Goal: Task Accomplishment & Management: Use online tool/utility

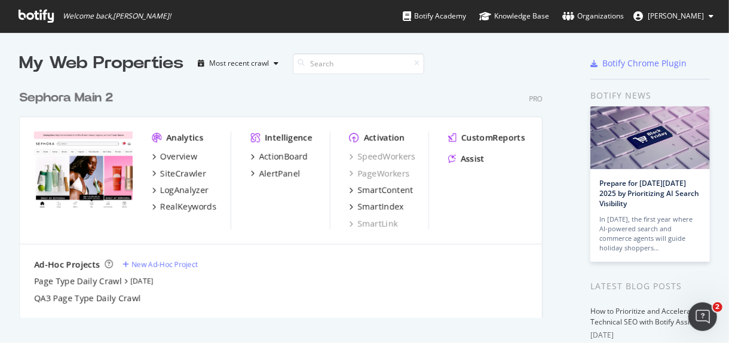
scroll to position [333, 709]
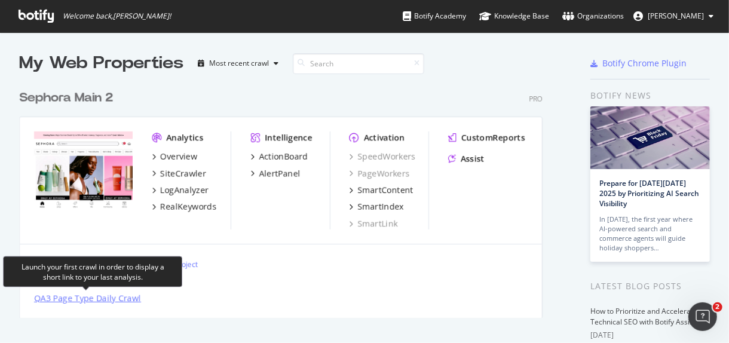
click at [72, 299] on div "QA3 Page Type Daily Crawl" at bounding box center [87, 298] width 107 height 12
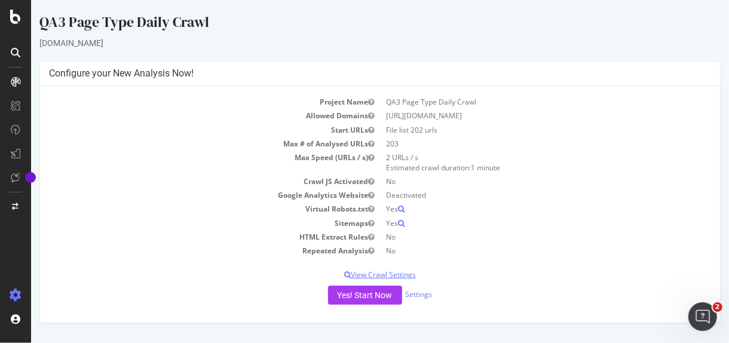
click at [405, 272] on p "View Crawl Settings" at bounding box center [379, 274] width 662 height 10
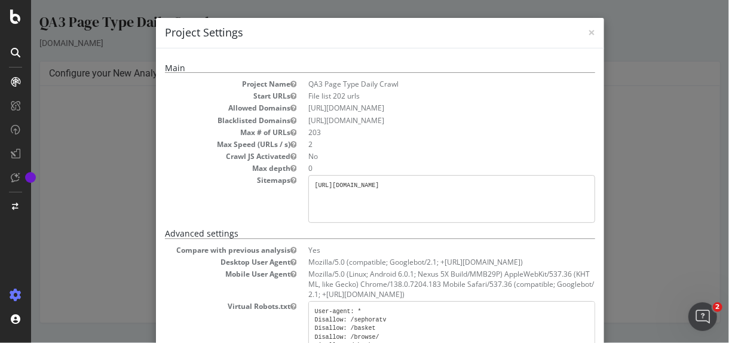
click at [617, 158] on div "× Close Project Settings Main Project Name QA3 Page Type Daily Crawl Start URLs…" at bounding box center [379, 171] width 698 height 343
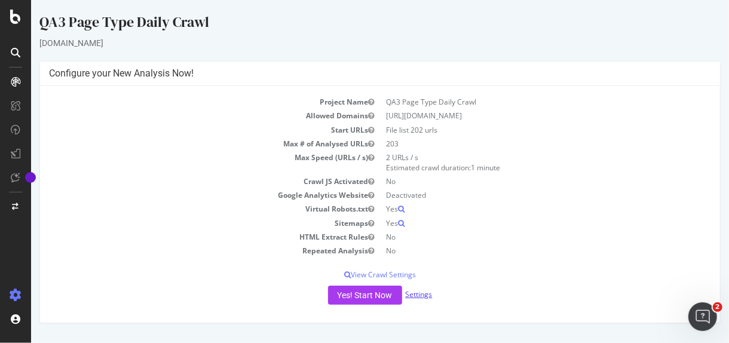
click at [422, 292] on link "Settings" at bounding box center [418, 294] width 27 height 10
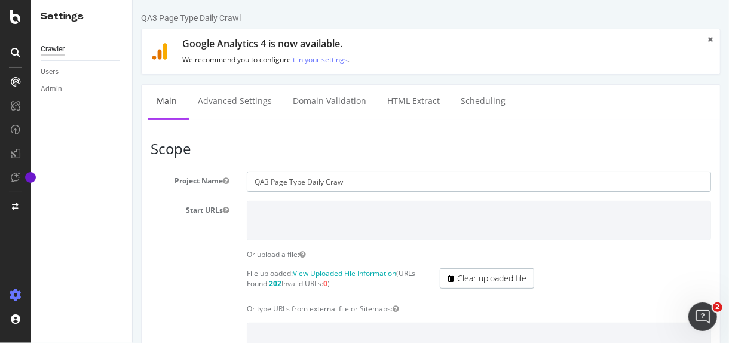
click at [320, 182] on input "QA3 Page Type Daily Crawl" at bounding box center [478, 181] width 464 height 20
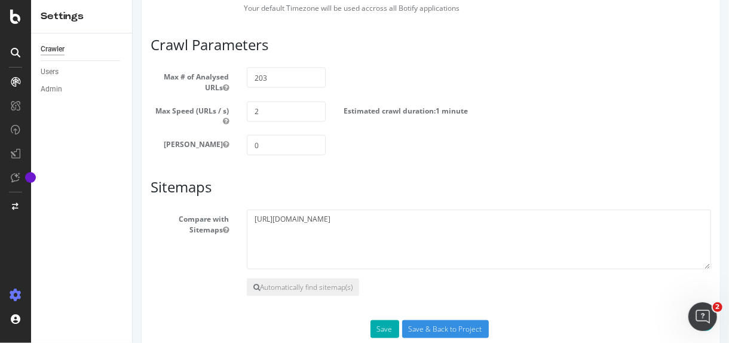
scroll to position [738, 0]
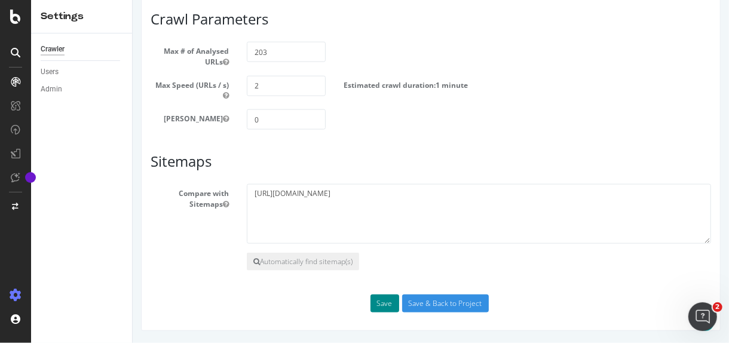
type input "QA3 Page Type Weekly Crawl"
click at [383, 301] on button "Save" at bounding box center [384, 304] width 29 height 18
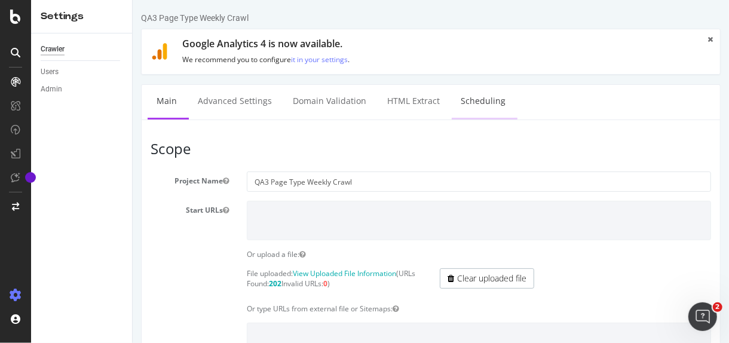
click at [480, 93] on link "Scheduling" at bounding box center [482, 101] width 63 height 33
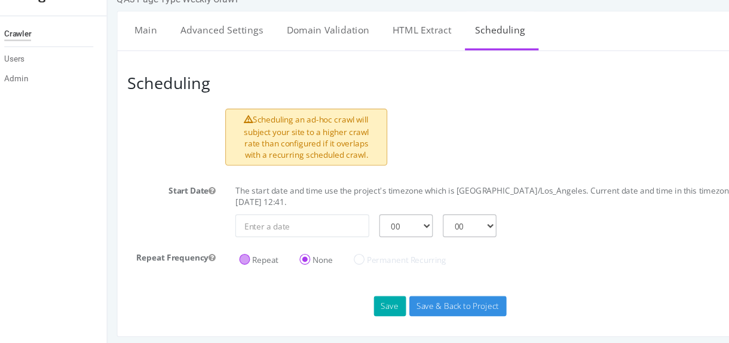
click at [229, 229] on label "Repeat" at bounding box center [242, 230] width 35 height 10
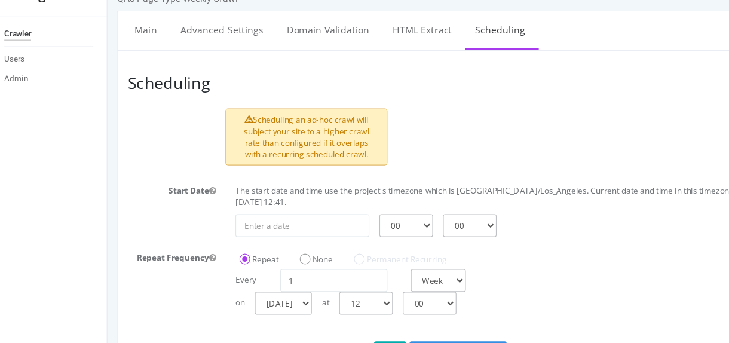
scroll to position [27, 0]
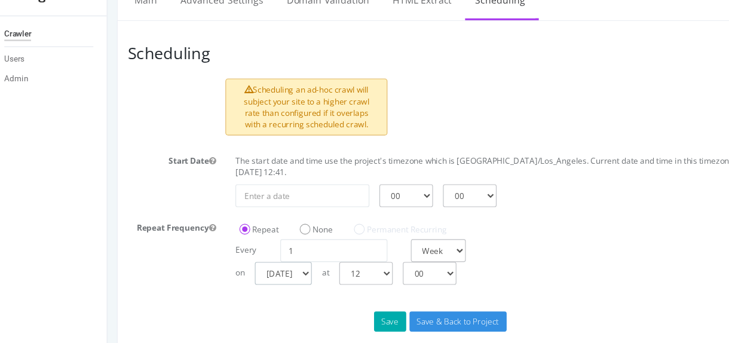
click at [289, 239] on select "[DATE] [DATE] [DATE] [DATE] [DATE] [DATE] [DATE]" at bounding box center [263, 242] width 51 height 20
select select "3"
click at [238, 232] on select "[DATE] [DATE] [DATE] [DATE] [DATE] [DATE] [DATE]" at bounding box center [263, 242] width 51 height 20
click at [361, 244] on select "00 01 02 03 04 05 06 07 08 09 10 11 12 13 14 15 16 17 18 19 20 21 22 23" at bounding box center [338, 242] width 48 height 20
select select "3"
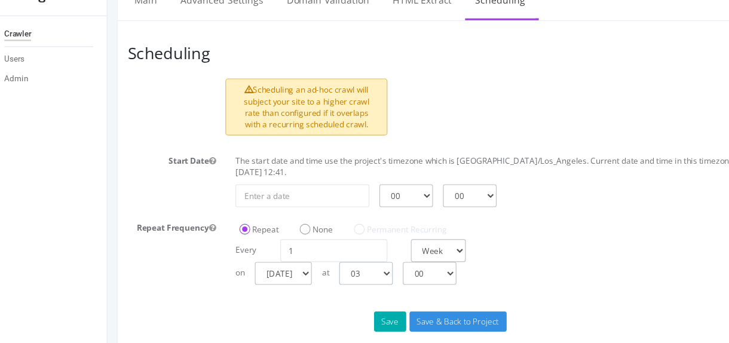
click at [314, 232] on select "00 01 02 03 04 05 06 07 08 09 10 11 12 13 14 15 16 17 18 19 20 21 22 23" at bounding box center [338, 242] width 48 height 20
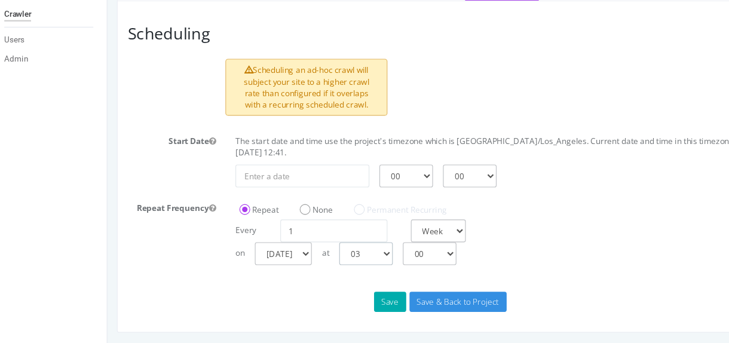
click at [358, 221] on select "00 01 02 03 04 05 06 07 08 09 10 11 12 13 14 15 16 17 18 19 20 21 22 23" at bounding box center [338, 222] width 48 height 20
click at [289, 217] on select "[DATE] [DATE] [DATE] [DATE] [DATE] [DATE] [DATE]" at bounding box center [263, 222] width 51 height 20
click at [238, 212] on select "[DATE] [DATE] [DATE] [DATE] [DATE] [DATE] [DATE]" at bounding box center [263, 222] width 51 height 20
click at [347, 225] on select "00 01 02 03 04 05 06 07 08 09 10 11 12 13 14 15 16 17 18 19 20 21 22 23" at bounding box center [338, 222] width 48 height 20
click at [286, 223] on select "[DATE] [DATE] [DATE] [DATE] [DATE] [DATE] [DATE]" at bounding box center [263, 222] width 51 height 20
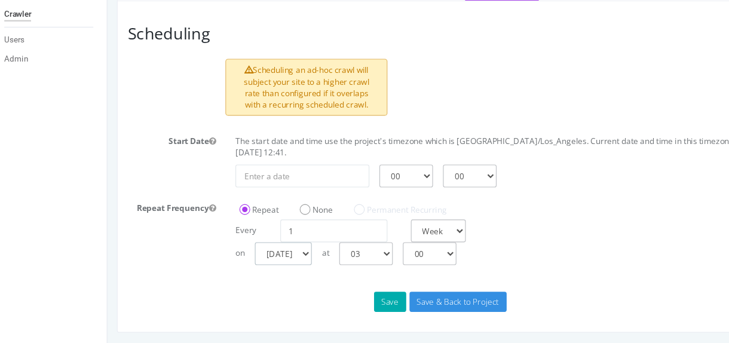
select select "3"
click at [238, 212] on select "[DATE] [DATE] [DATE] [DATE] [DATE] [DATE] [DATE]" at bounding box center [263, 222] width 51 height 20
click at [354, 223] on select "00 01 02 03 04 05 06 07 08 09 10 11 12 13 14 15 16 17 18 19 20 21 22 23" at bounding box center [338, 222] width 48 height 20
select select "0"
click at [314, 212] on select "00 01 02 03 04 05 06 07 08 09 10 11 12 13 14 15 16 17 18 19 20 21 22 23" at bounding box center [338, 222] width 48 height 20
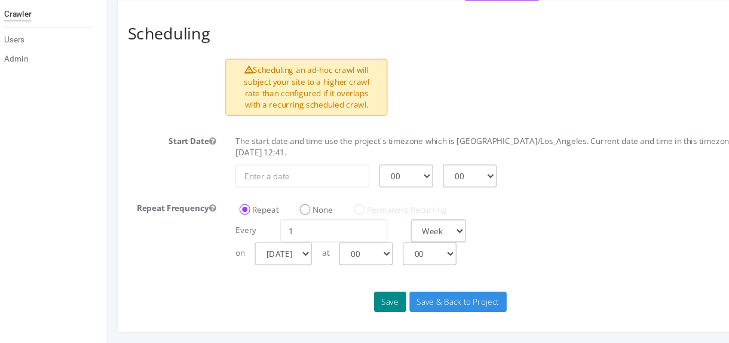
click at [363, 266] on button "Save" at bounding box center [359, 265] width 29 height 18
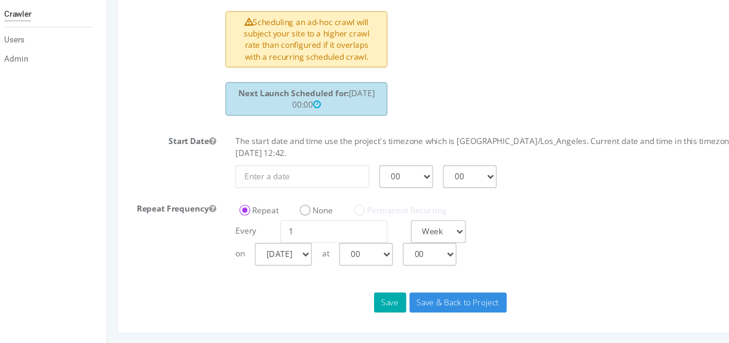
scroll to position [0, 0]
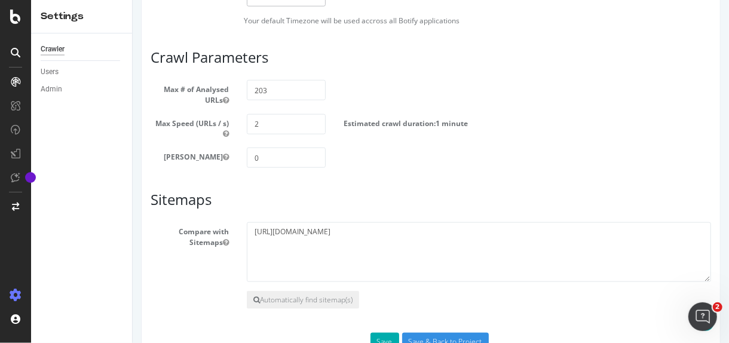
scroll to position [738, 0]
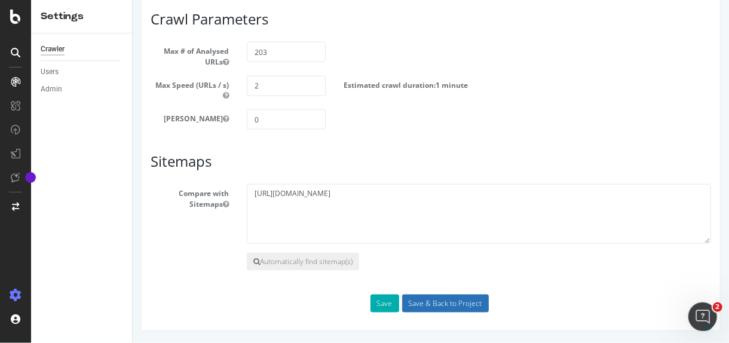
click at [421, 302] on input "Save & Back to Project" at bounding box center [445, 304] width 87 height 18
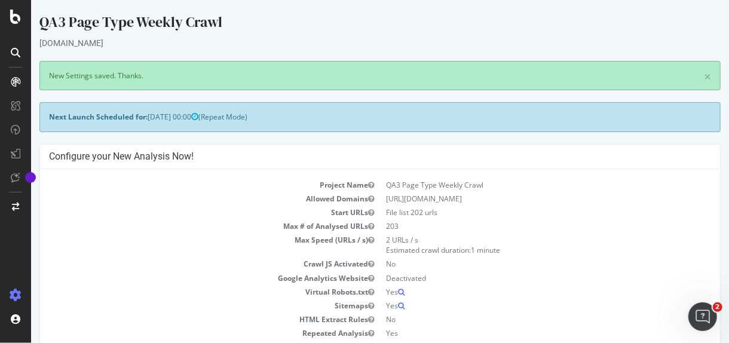
scroll to position [72, 0]
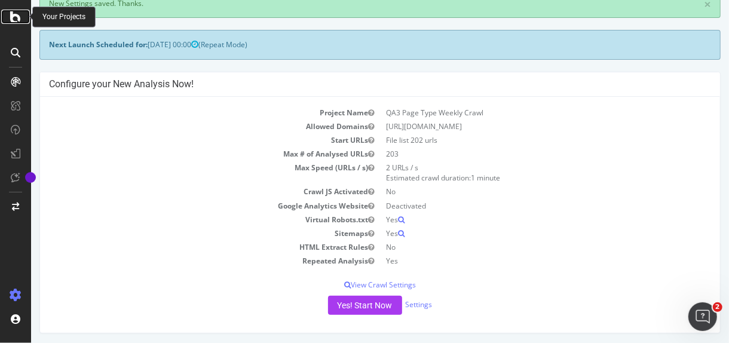
click at [20, 14] on icon at bounding box center [15, 17] width 11 height 14
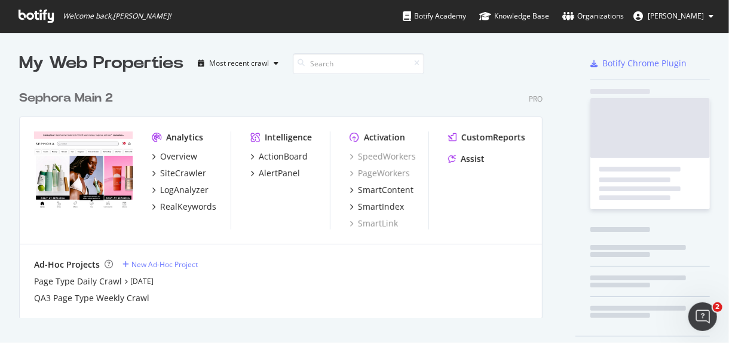
scroll to position [232, 522]
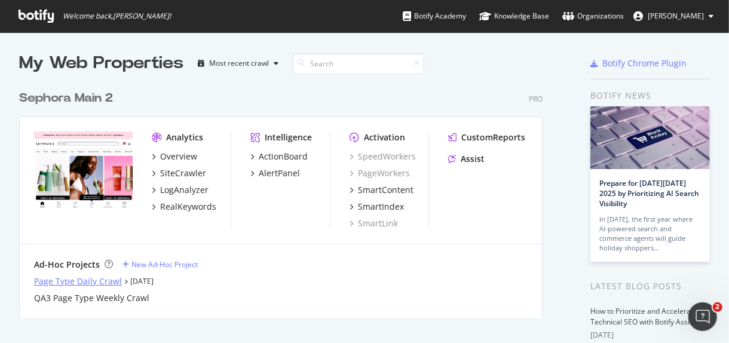
click at [107, 278] on div "Page Type Daily Crawl" at bounding box center [78, 281] width 88 height 12
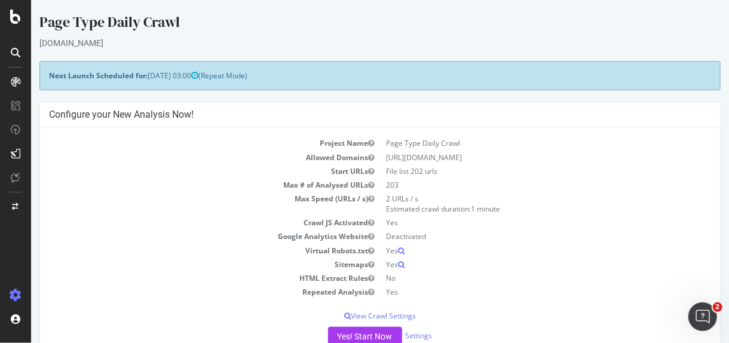
scroll to position [91, 0]
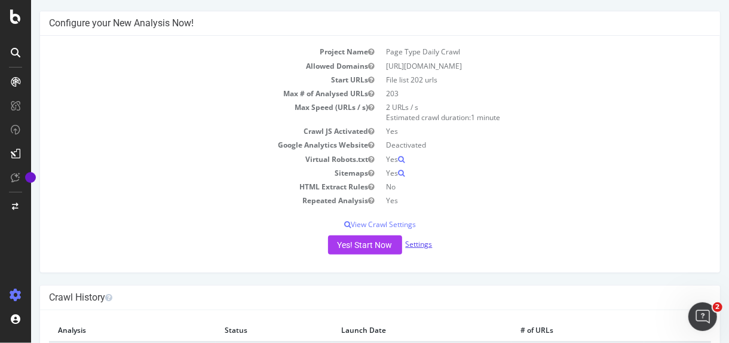
click at [410, 245] on link "Settings" at bounding box center [418, 244] width 27 height 10
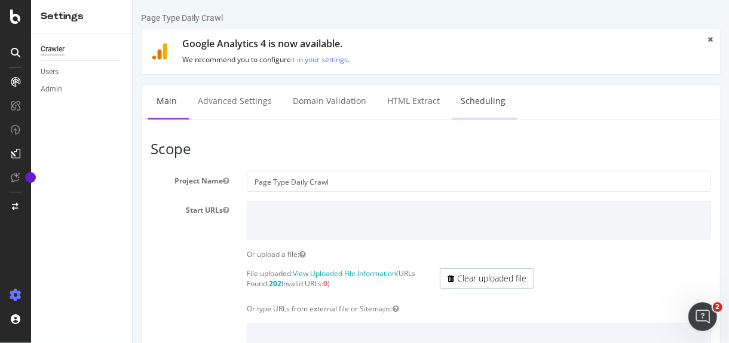
click at [464, 111] on link "Scheduling" at bounding box center [482, 101] width 63 height 33
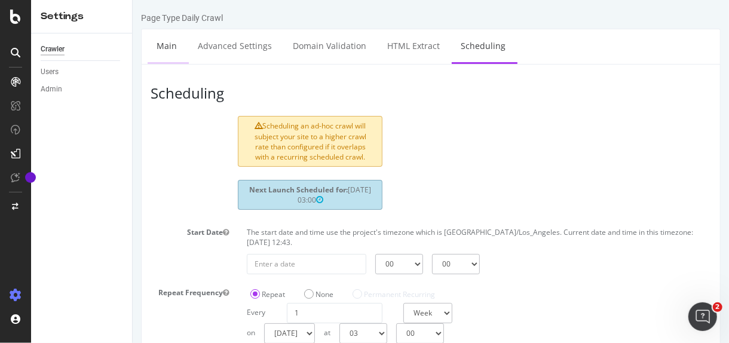
click at [163, 44] on link "Main" at bounding box center [166, 45] width 38 height 33
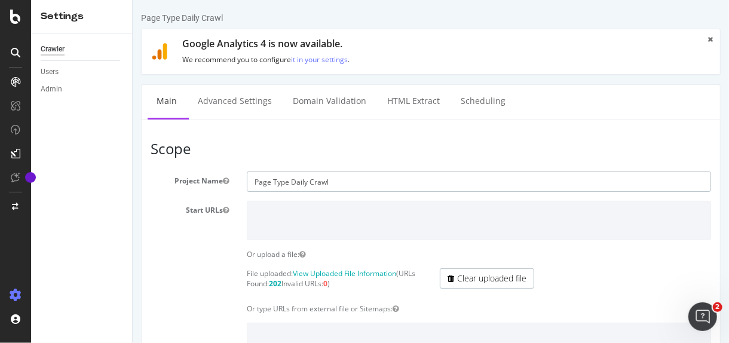
click at [298, 183] on input "Page Type Daily Crawl" at bounding box center [478, 181] width 464 height 20
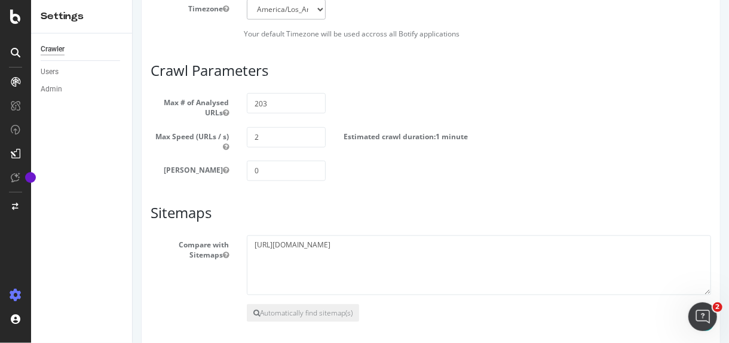
scroll to position [697, 0]
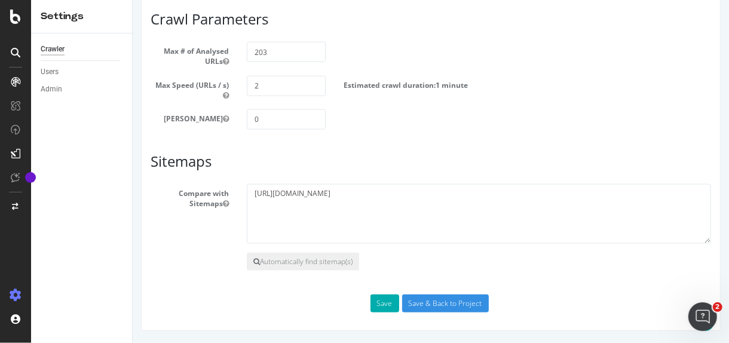
type input "Page Type Weekly Crawl"
click at [316, 197] on textarea "https://www.sephora.com/sitemap.xml" at bounding box center [478, 214] width 464 height 60
paste textarea "s/sitemap"
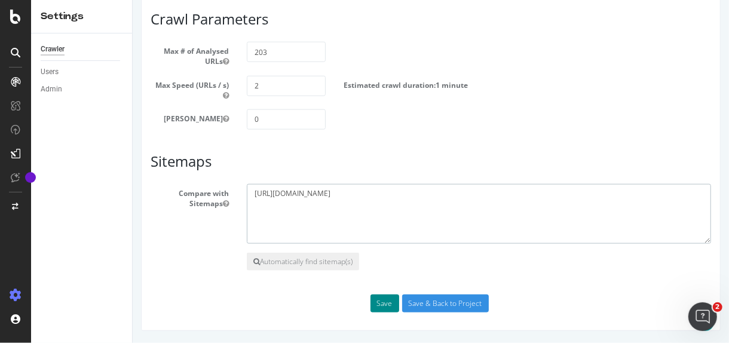
type textarea "[URL][DOMAIN_NAME]"
click at [375, 305] on button "Save" at bounding box center [384, 304] width 29 height 18
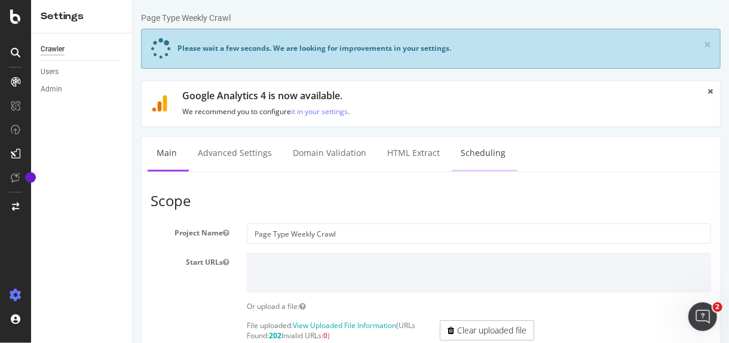
click at [470, 151] on link "Scheduling" at bounding box center [482, 153] width 63 height 33
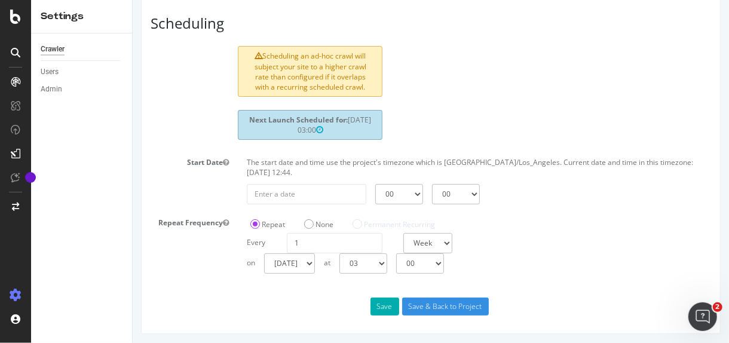
scroll to position [69, 0]
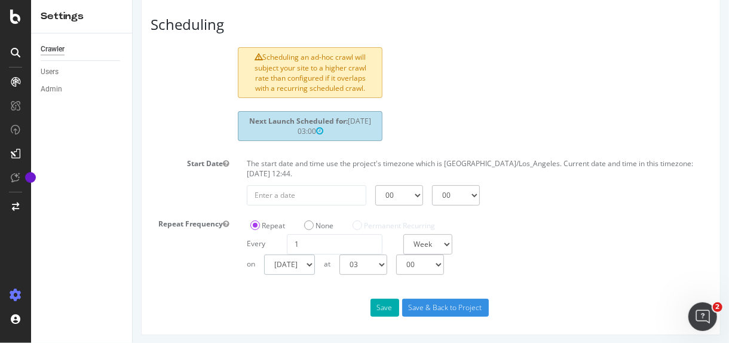
click at [314, 257] on select "[DATE] [DATE] [DATE] [DATE] [DATE] [DATE] [DATE]" at bounding box center [288, 265] width 51 height 20
select select "3"
click at [263, 255] on select "[DATE] [DATE] [DATE] [DATE] [DATE] [DATE] [DATE]" at bounding box center [288, 265] width 51 height 20
click at [387, 267] on select "00 01 02 03 04 05 06 07 08 09 10 11 12 13 14 15 16 17 18 19 20 21 22 23" at bounding box center [363, 265] width 48 height 20
select select "0"
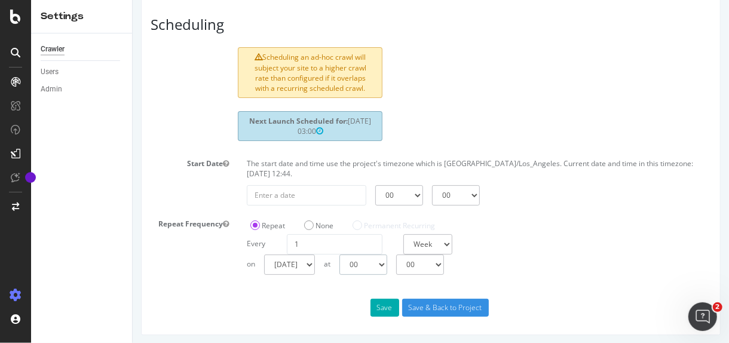
click at [339, 255] on select "00 01 02 03 04 05 06 07 08 09 10 11 12 13 14 15 16 17 18 19 20 21 22 23" at bounding box center [363, 265] width 48 height 20
click at [382, 302] on button "Save" at bounding box center [384, 308] width 29 height 18
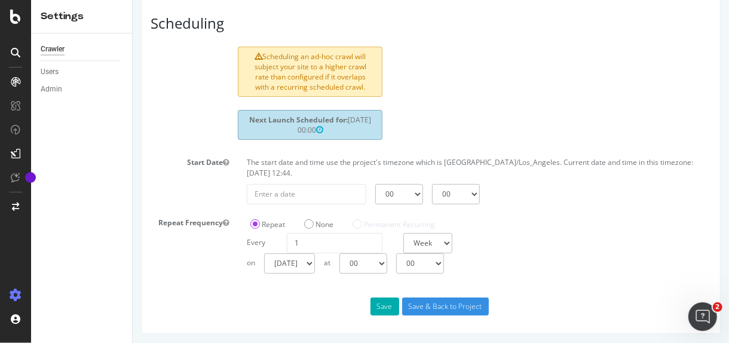
scroll to position [0, 0]
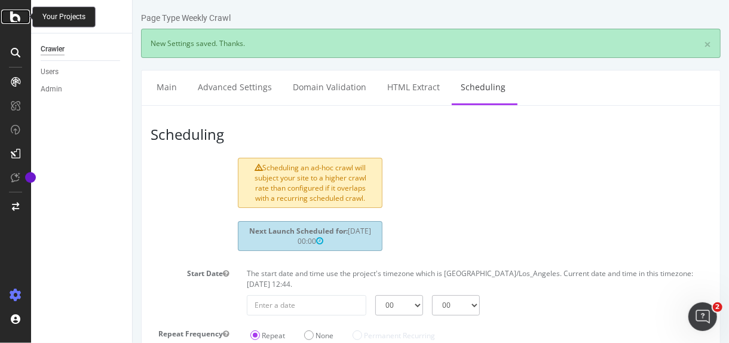
click at [14, 17] on icon at bounding box center [15, 17] width 11 height 14
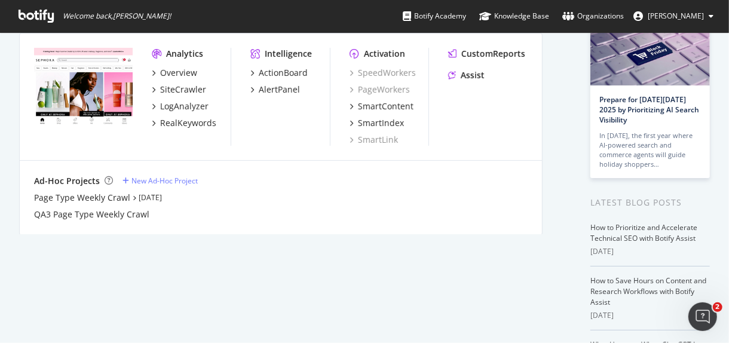
scroll to position [85, 0]
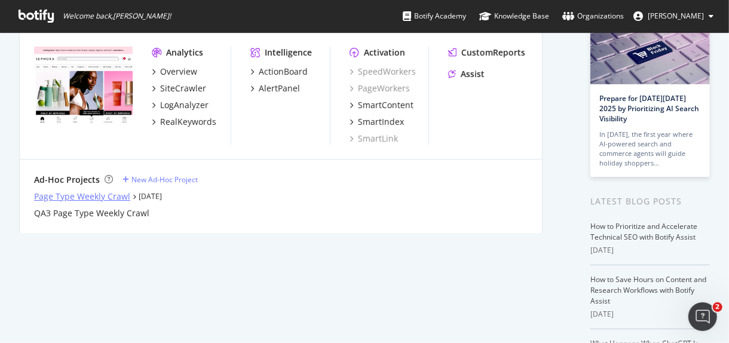
click at [105, 193] on div "Page Type Weekly Crawl" at bounding box center [82, 197] width 96 height 12
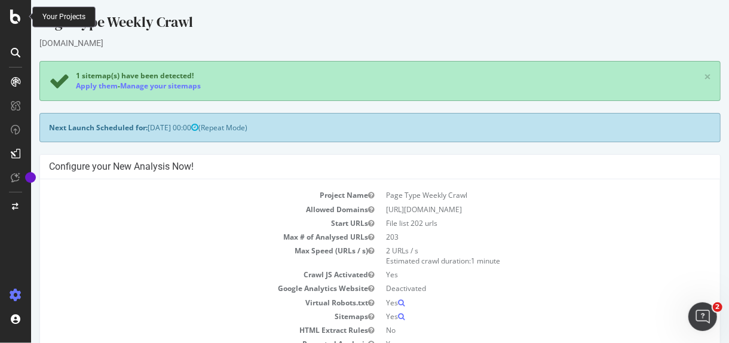
click at [14, 12] on icon at bounding box center [15, 17] width 11 height 14
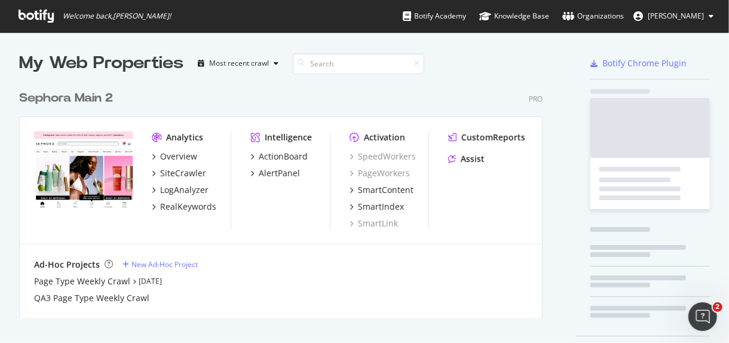
scroll to position [333, 709]
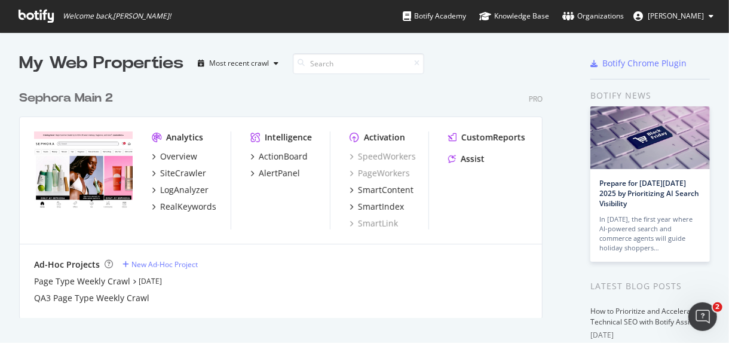
click at [94, 96] on div "Sephora Main 2" at bounding box center [66, 98] width 94 height 17
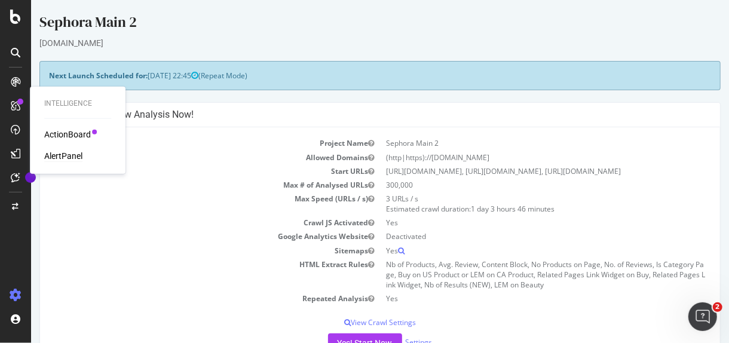
click at [72, 153] on div "AlertPanel" at bounding box center [63, 156] width 38 height 12
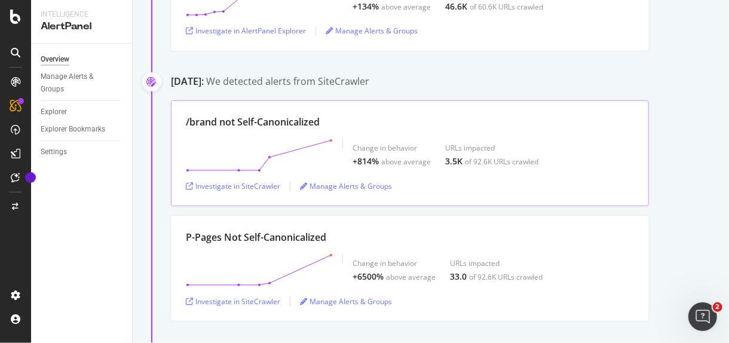
scroll to position [2479, 0]
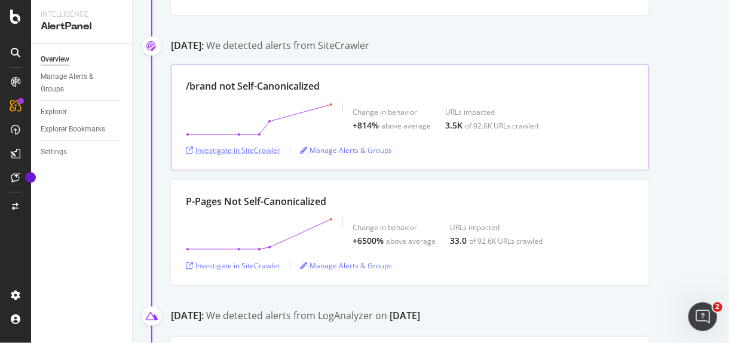
click at [250, 145] on div "Investigate in SiteCrawler" at bounding box center [233, 150] width 94 height 10
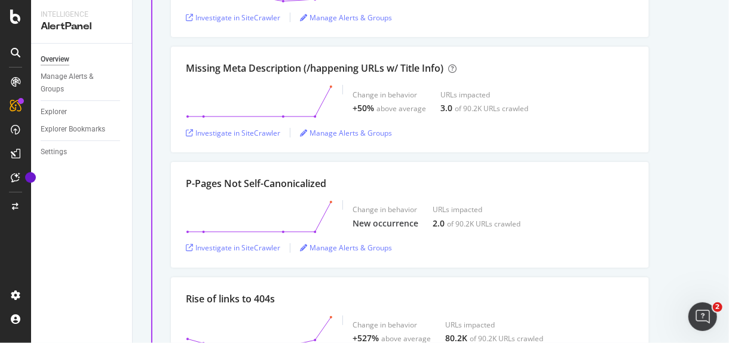
scroll to position [3670, 0]
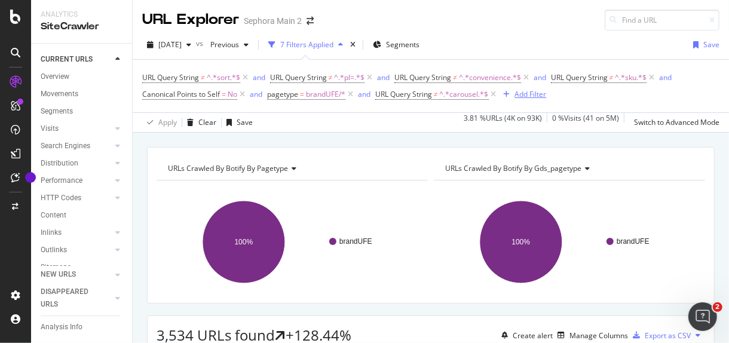
click at [519, 95] on div "Add Filter" at bounding box center [531, 94] width 32 height 10
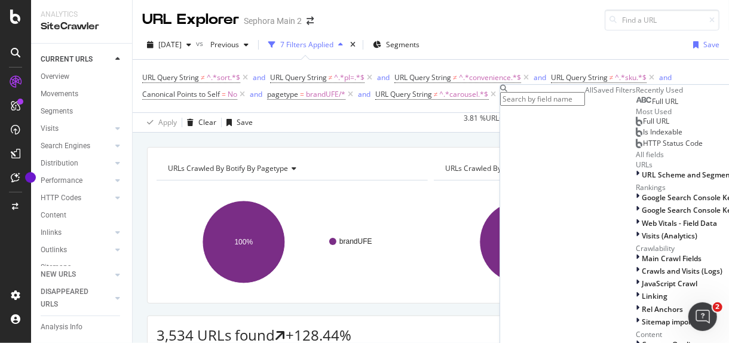
click at [561, 96] on input "text" at bounding box center [542, 99] width 85 height 14
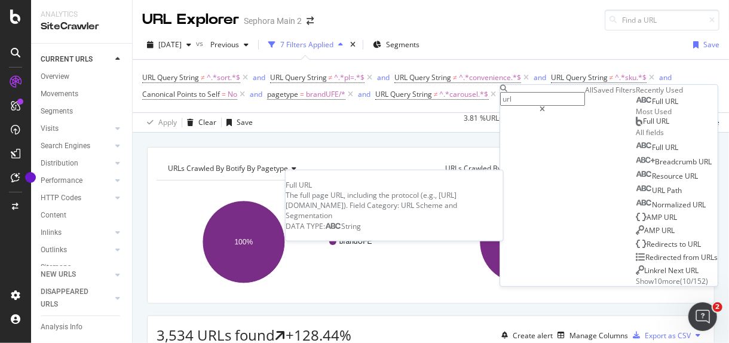
type input "url"
click at [652, 106] on span "Full" at bounding box center [658, 101] width 13 height 10
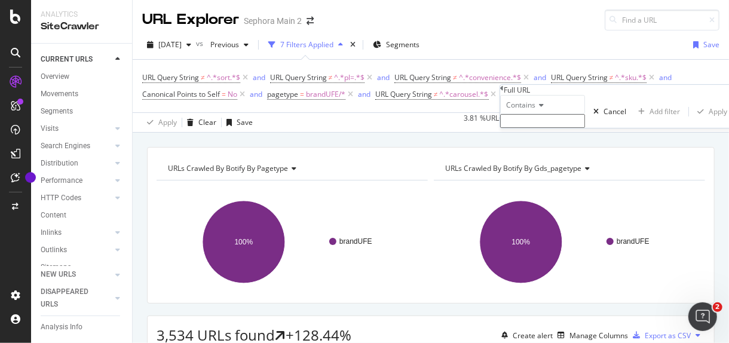
click at [548, 128] on input "text" at bounding box center [542, 121] width 85 height 14
type input "filter"
click at [709, 120] on div "Apply" at bounding box center [718, 115] width 19 height 10
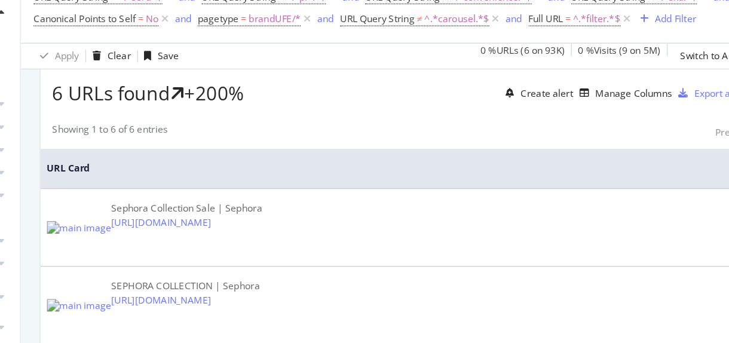
scroll to position [214, 0]
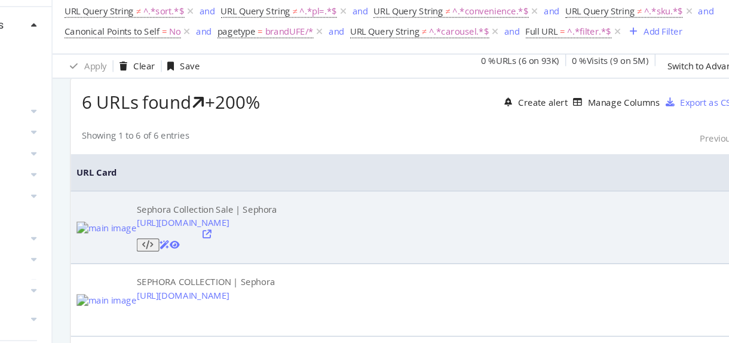
click at [316, 226] on div at bounding box center [258, 234] width 115 height 18
click at [262, 225] on icon at bounding box center [258, 228] width 7 height 7
